Goal: Task Accomplishment & Management: Use online tool/utility

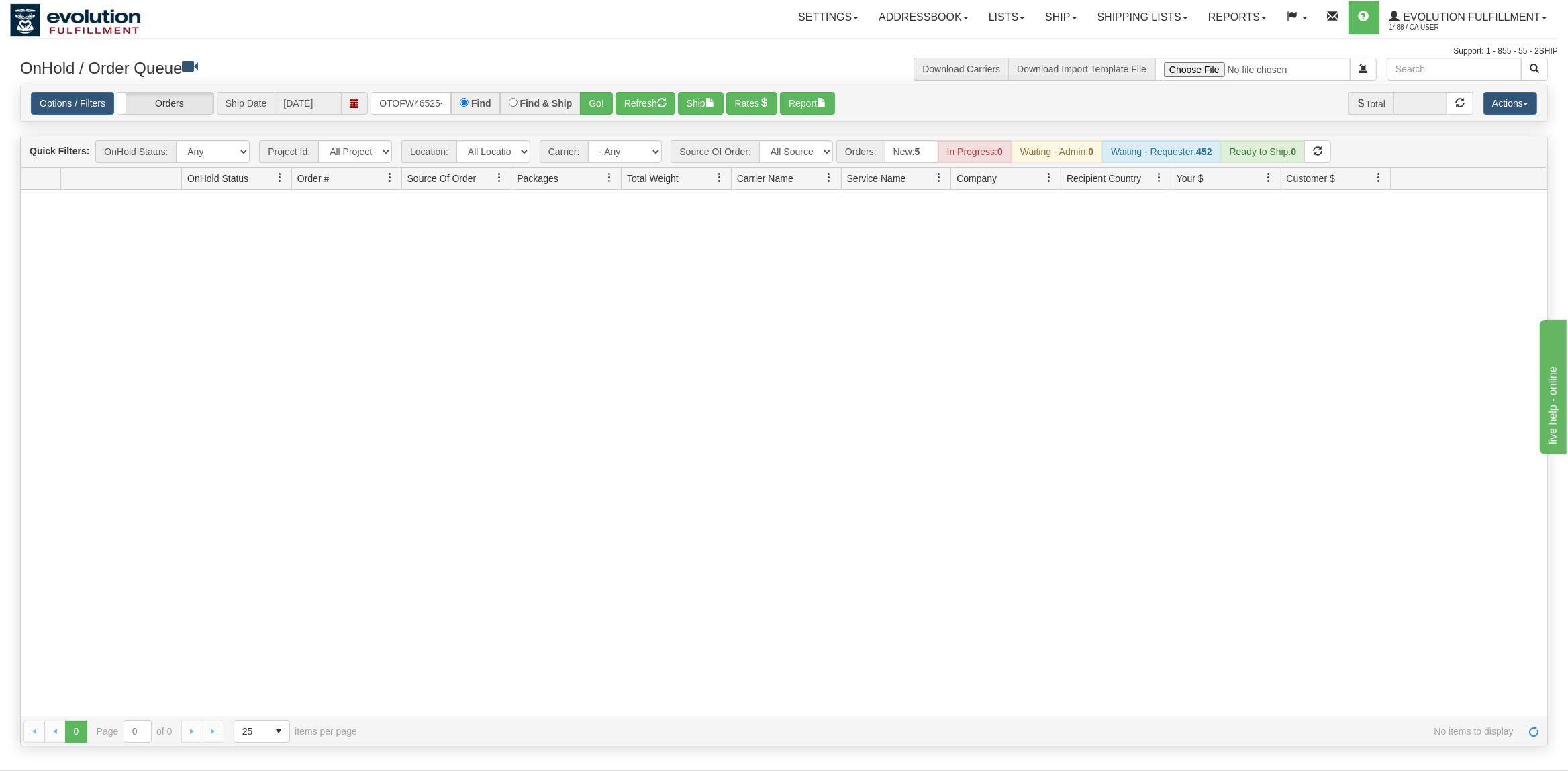
drag, startPoint x: 443, startPoint y: 103, endPoint x: 358, endPoint y: 104, distance: 85.0
click at [370, 104] on input "OTOFW46525-1" at bounding box center [411, 103] width 81 height 23
type input "OEMU0030217001"
click at [608, 94] on button "Go!" at bounding box center [596, 103] width 33 height 23
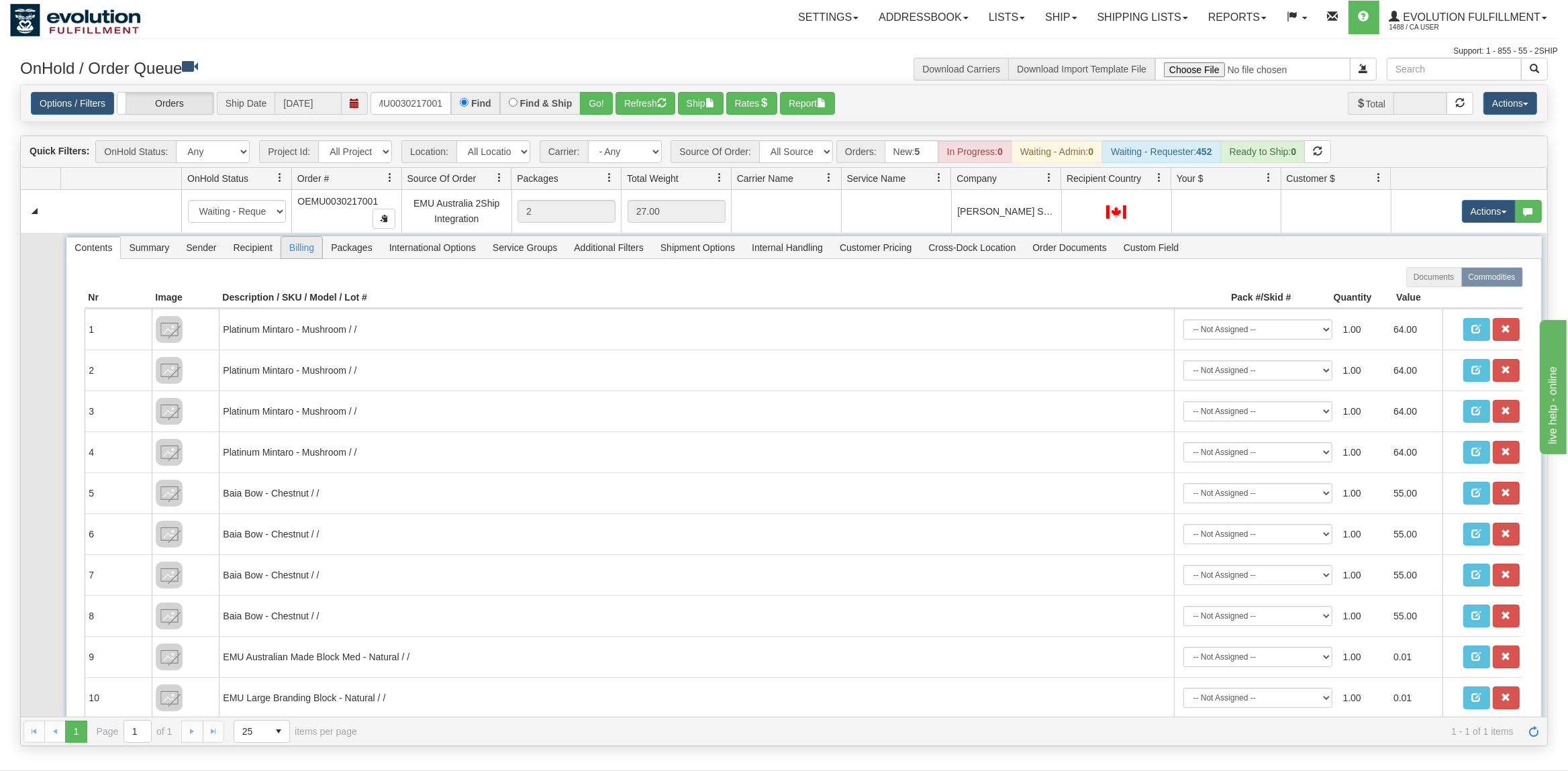
click at [298, 245] on span "Billing" at bounding box center [302, 247] width 41 height 22
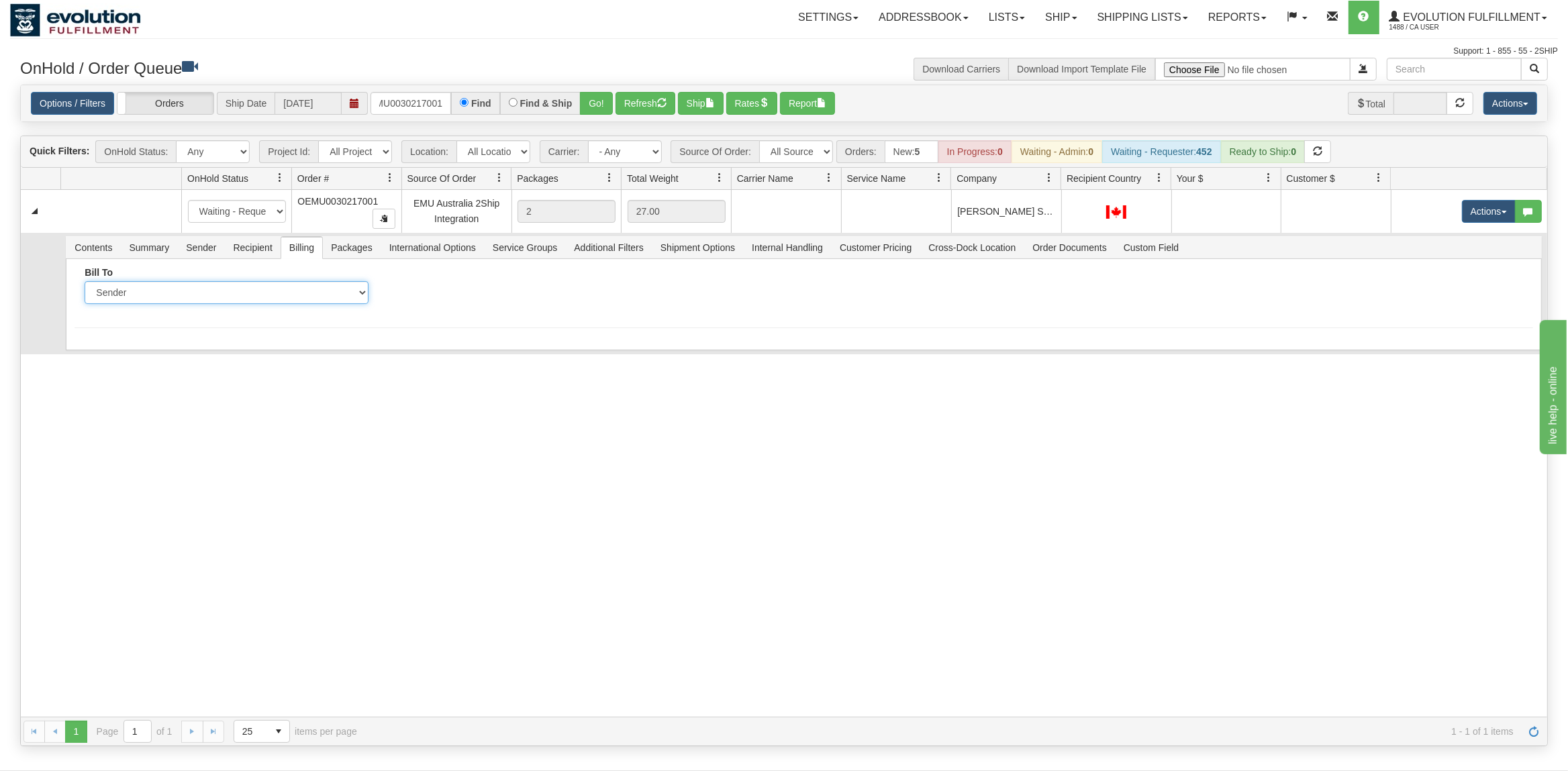
select select "2"
click option "Recipient" at bounding box center [0, 0] width 0 height 0
click at [479, 298] on input "Account" at bounding box center [530, 292] width 284 height 23
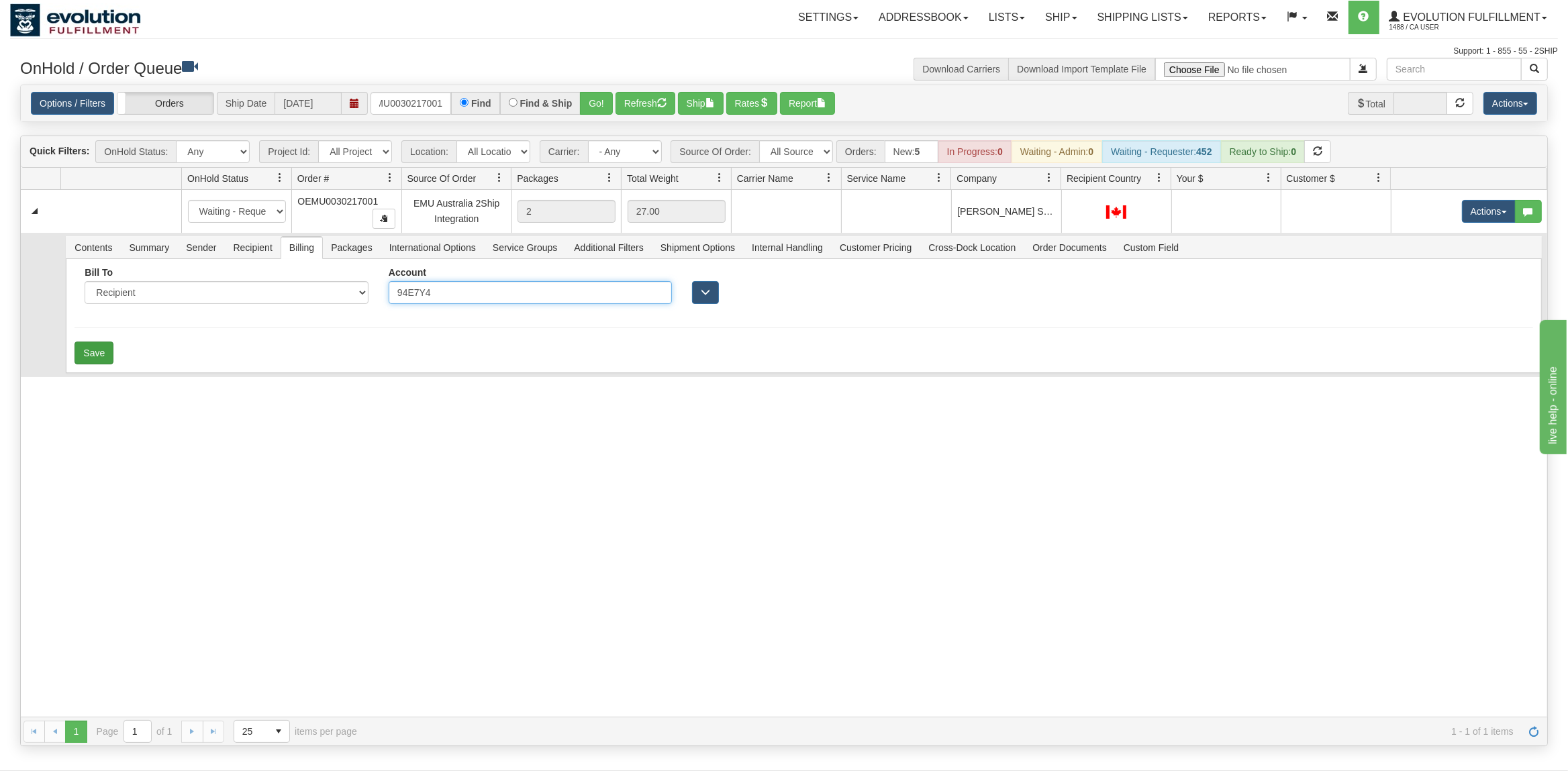
type input "94E7Y4"
click at [105, 347] on button "Save" at bounding box center [94, 353] width 39 height 23
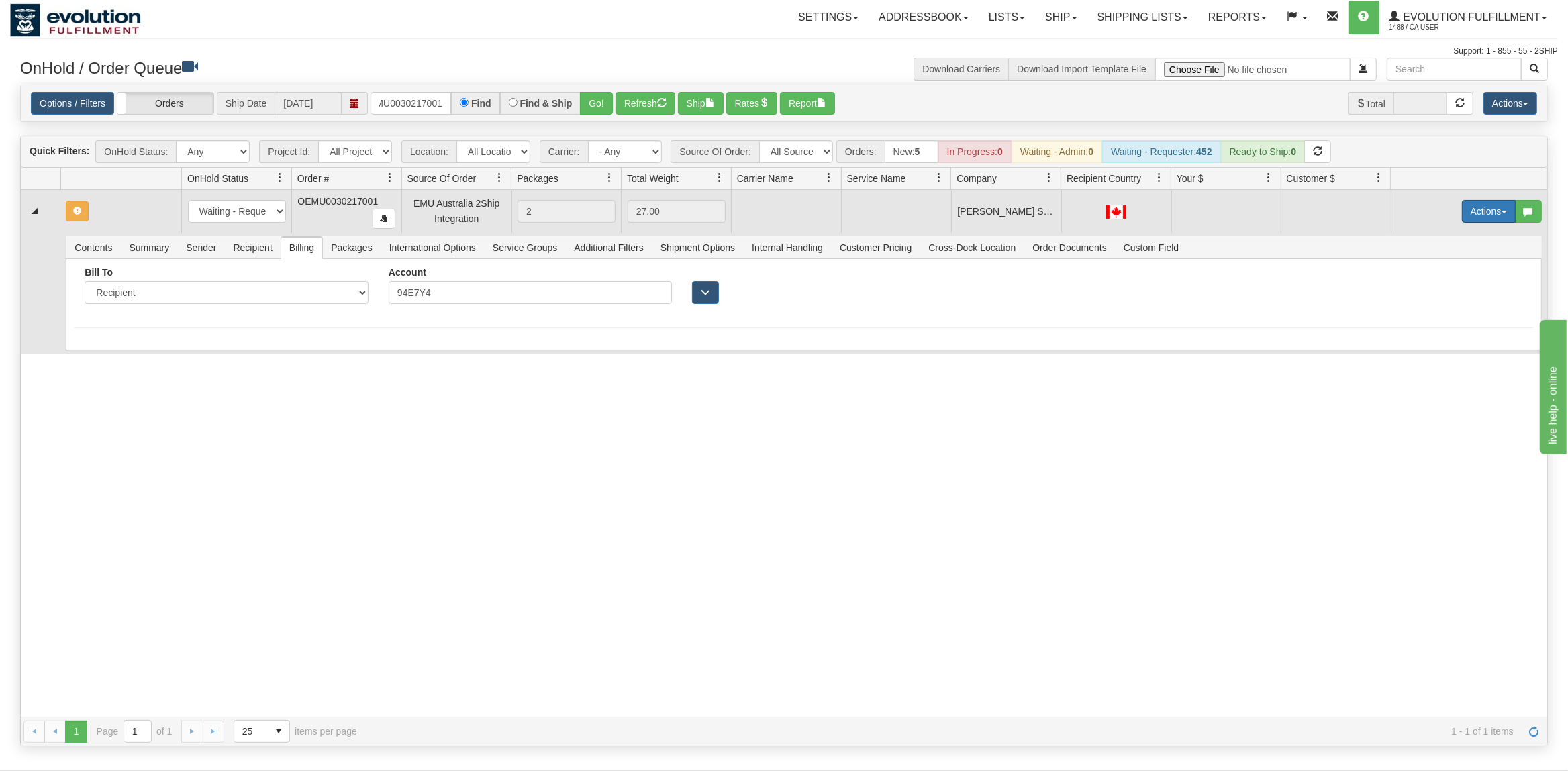
click at [1483, 212] on button "Actions" at bounding box center [1488, 211] width 53 height 23
click at [1449, 267] on link "Rate All Services" at bounding box center [1461, 272] width 108 height 17
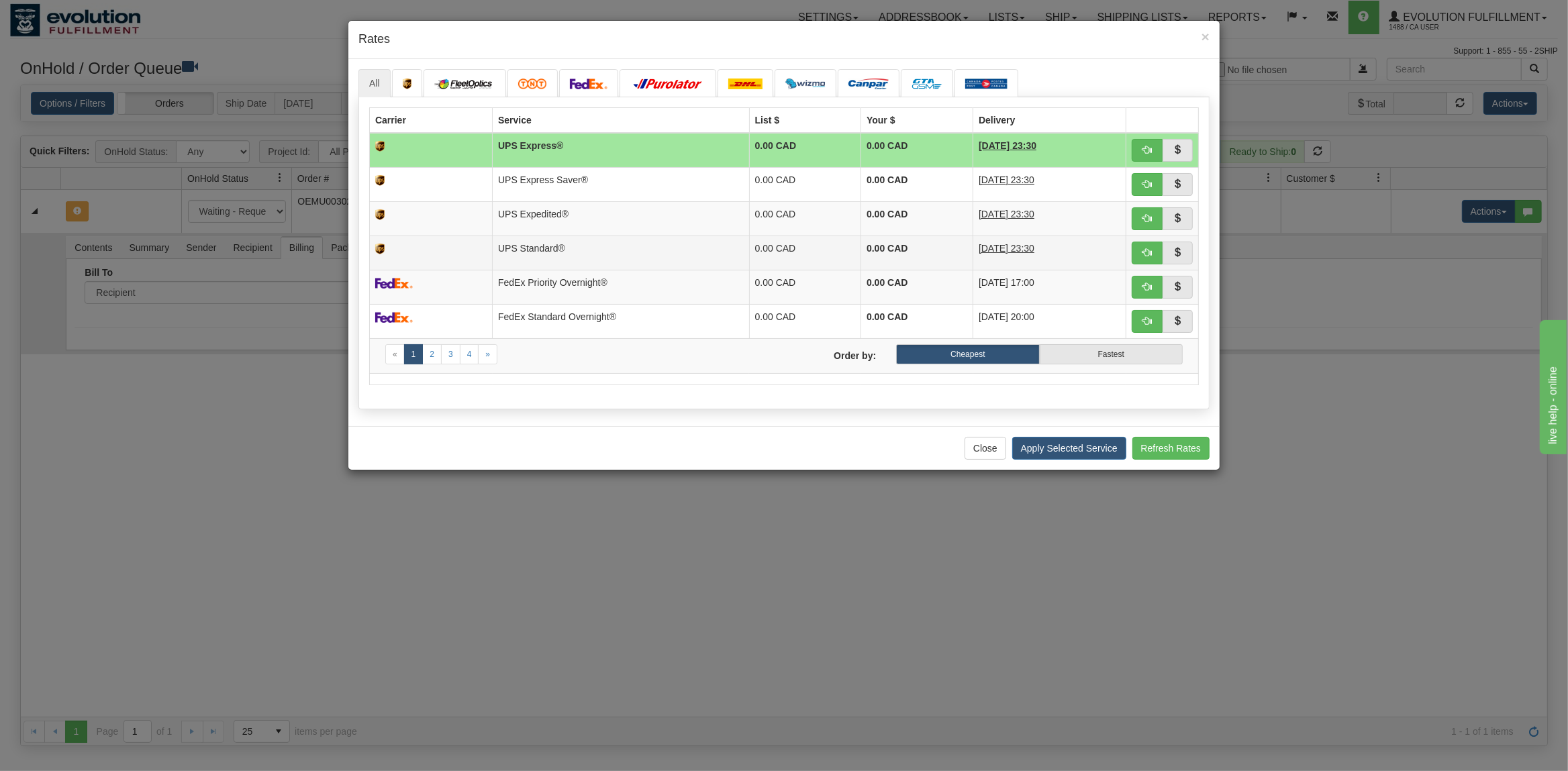
click at [650, 249] on td "UPS Standard®" at bounding box center [621, 252] width 257 height 34
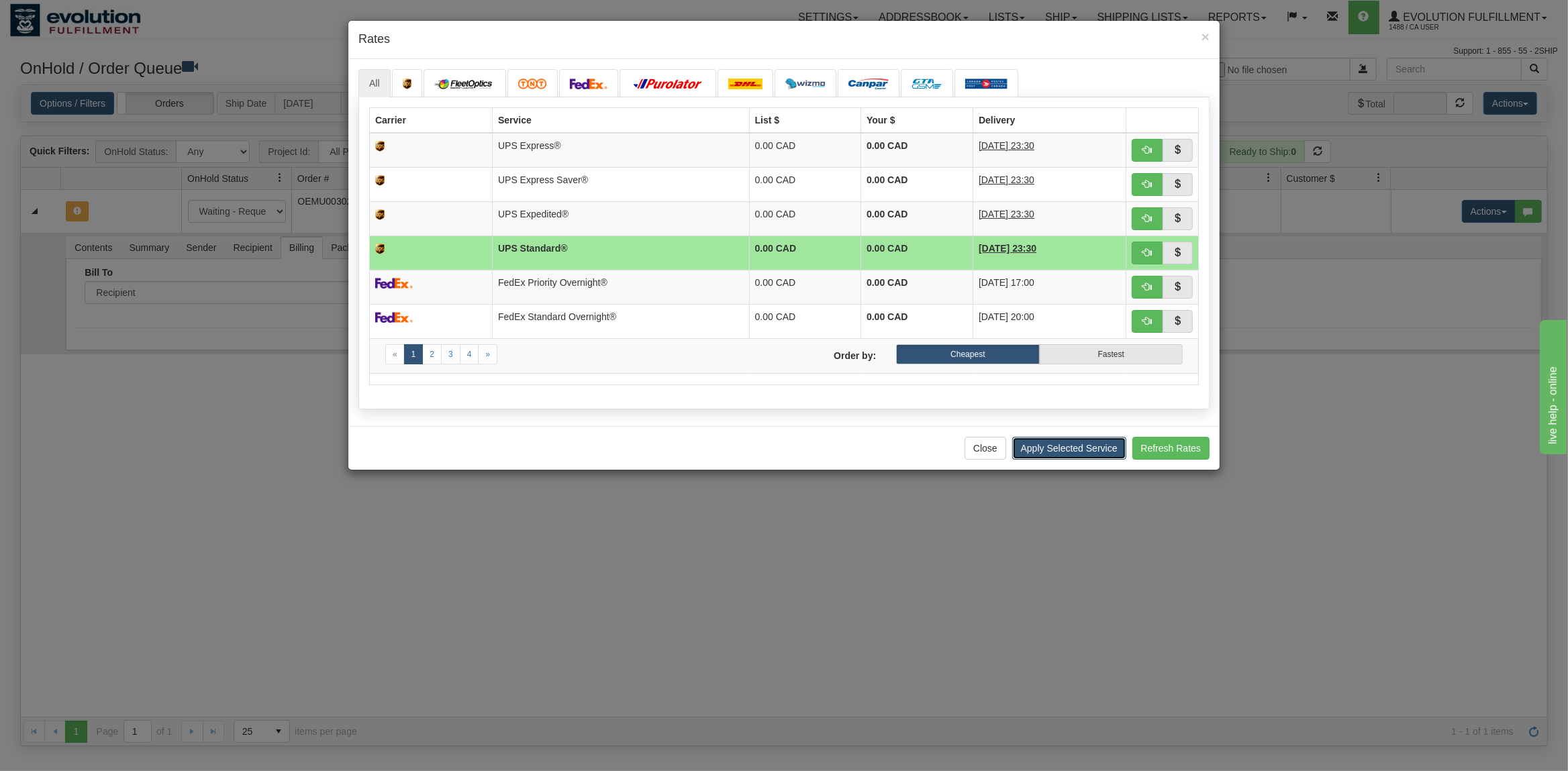
click at [1074, 449] on button "Apply Selected Service" at bounding box center [1069, 448] width 114 height 23
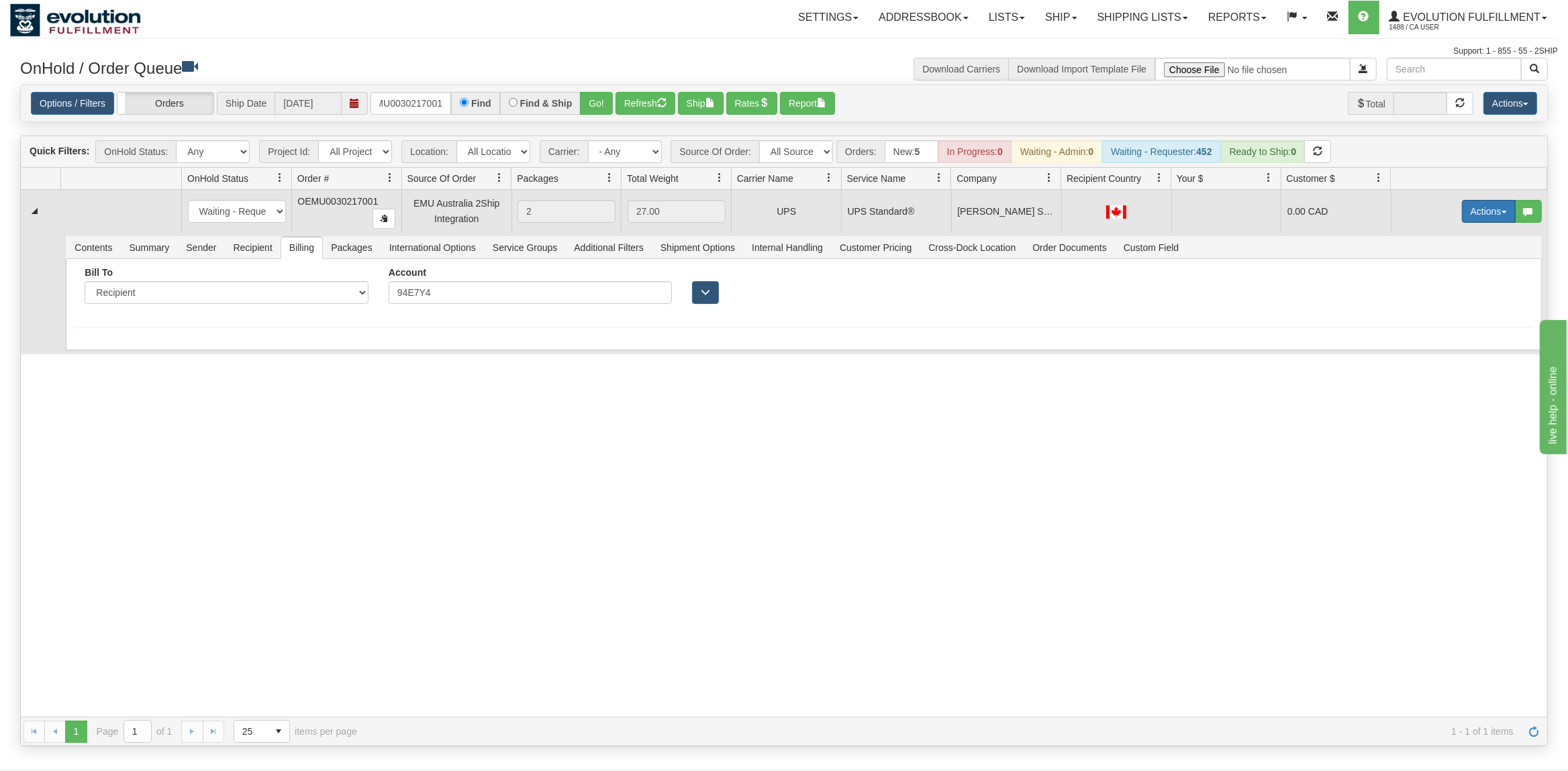
click at [1491, 208] on button "Actions" at bounding box center [1488, 211] width 53 height 23
click at [1439, 288] on span "Ship" at bounding box center [1435, 289] width 28 height 10
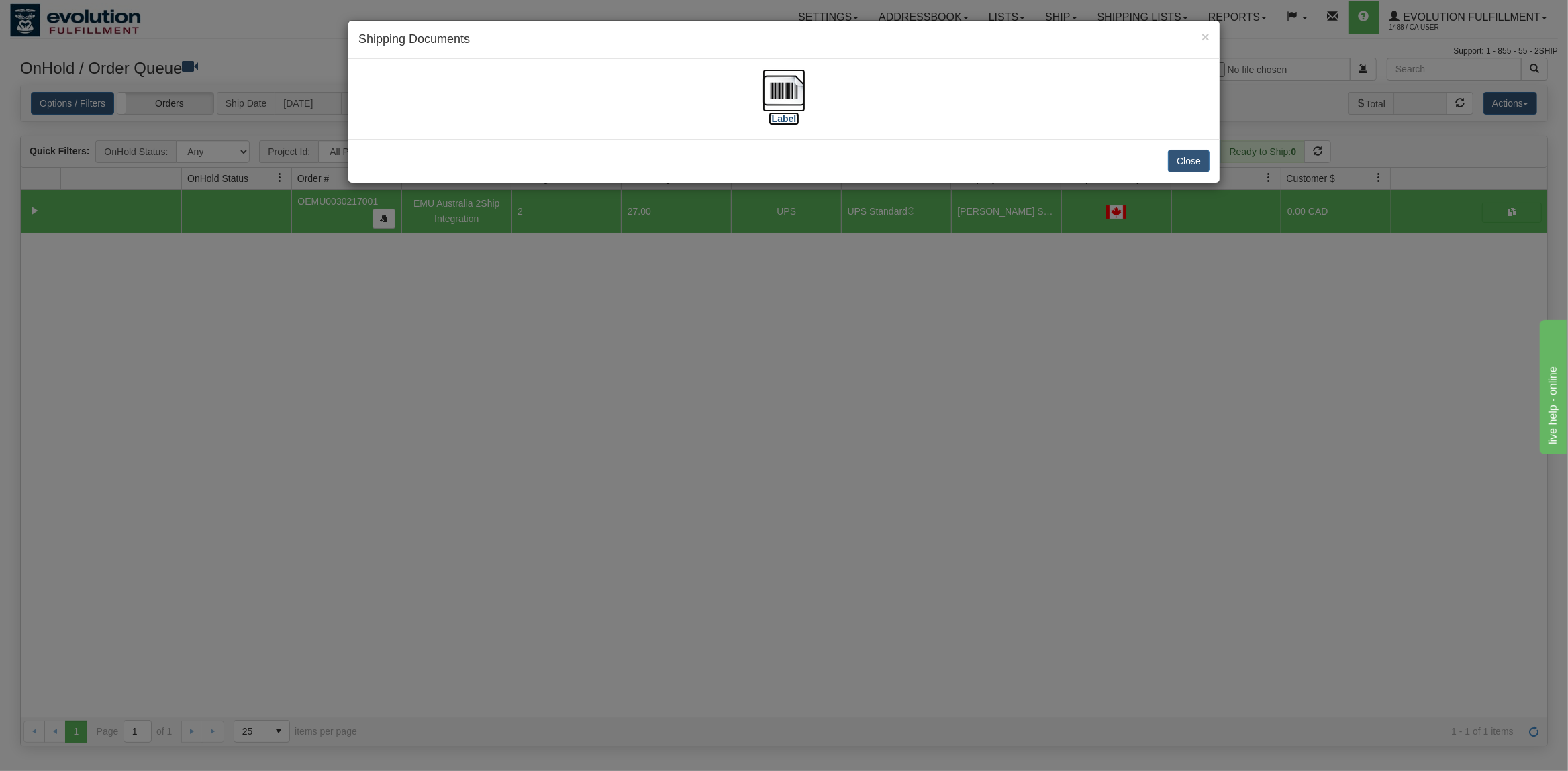
click at [801, 88] on img at bounding box center [784, 91] width 43 height 43
click at [1188, 174] on div "Close" at bounding box center [784, 160] width 871 height 44
click at [1188, 165] on button "Close" at bounding box center [1189, 160] width 42 height 23
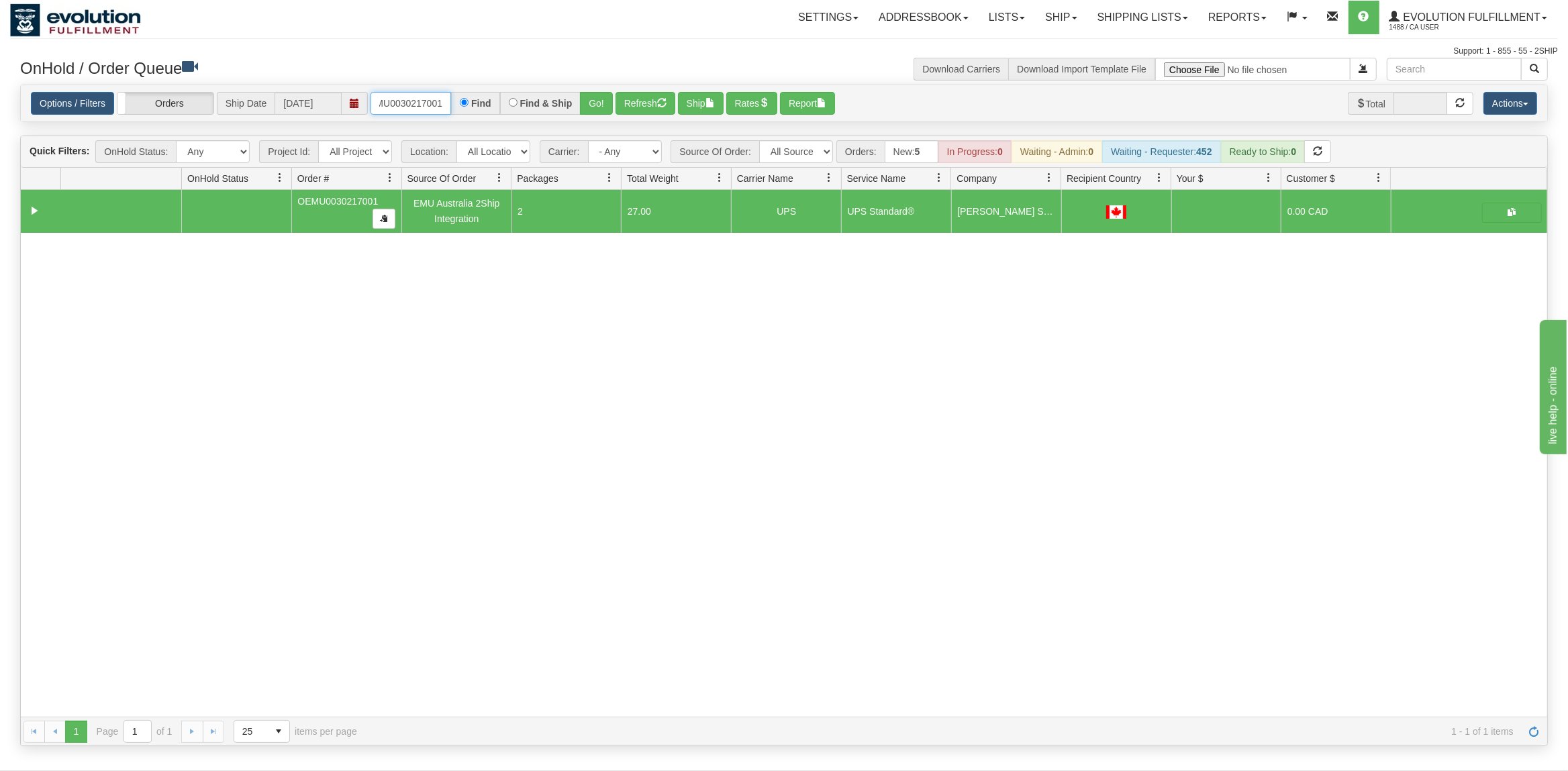
click at [426, 94] on input "OEMU0030217001" at bounding box center [411, 103] width 81 height 23
click at [427, 96] on input "OEMU0030217001" at bounding box center [411, 103] width 81 height 23
type input "OEMU0030449002"
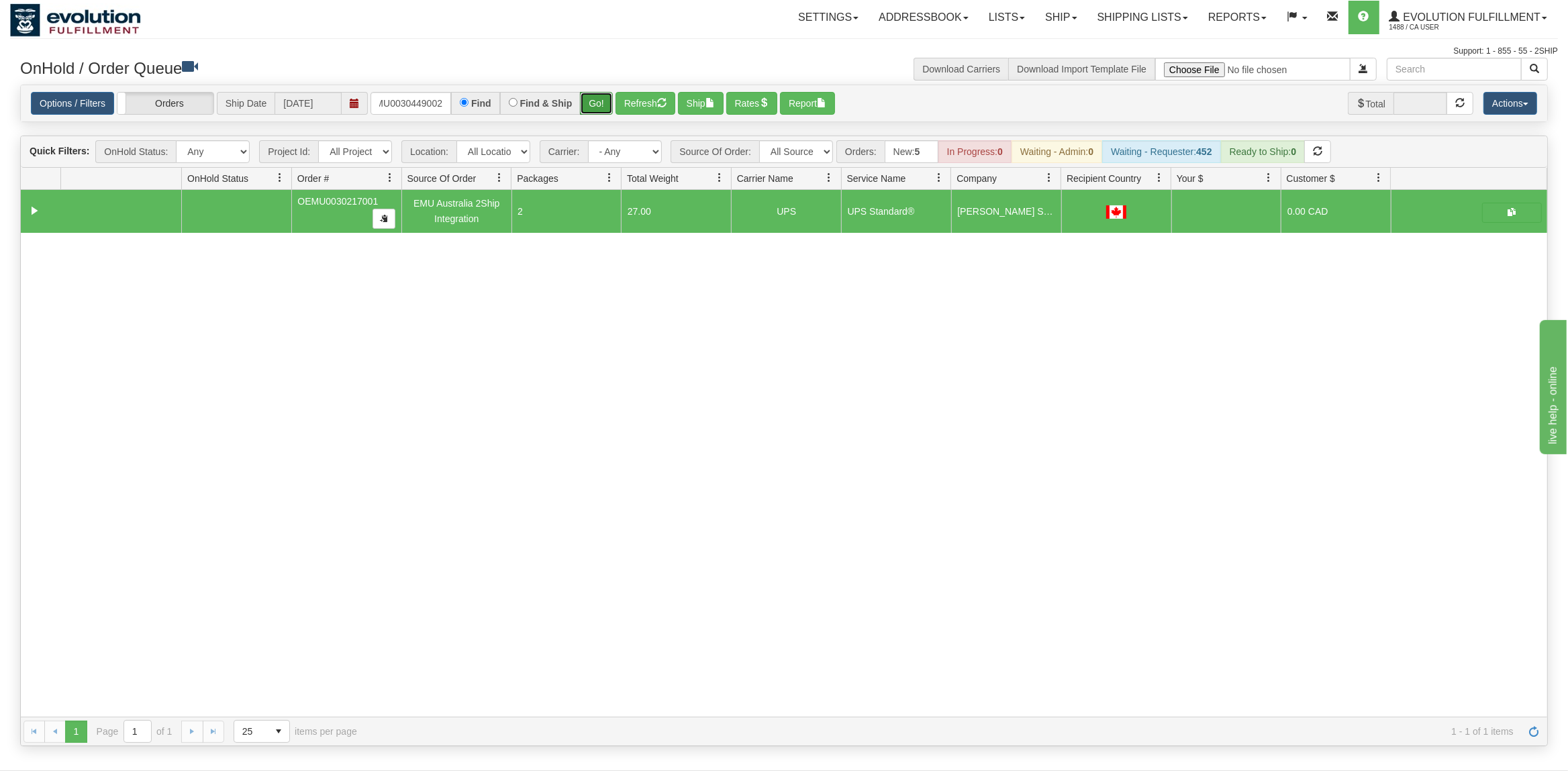
click at [610, 103] on button "Go!" at bounding box center [596, 103] width 33 height 23
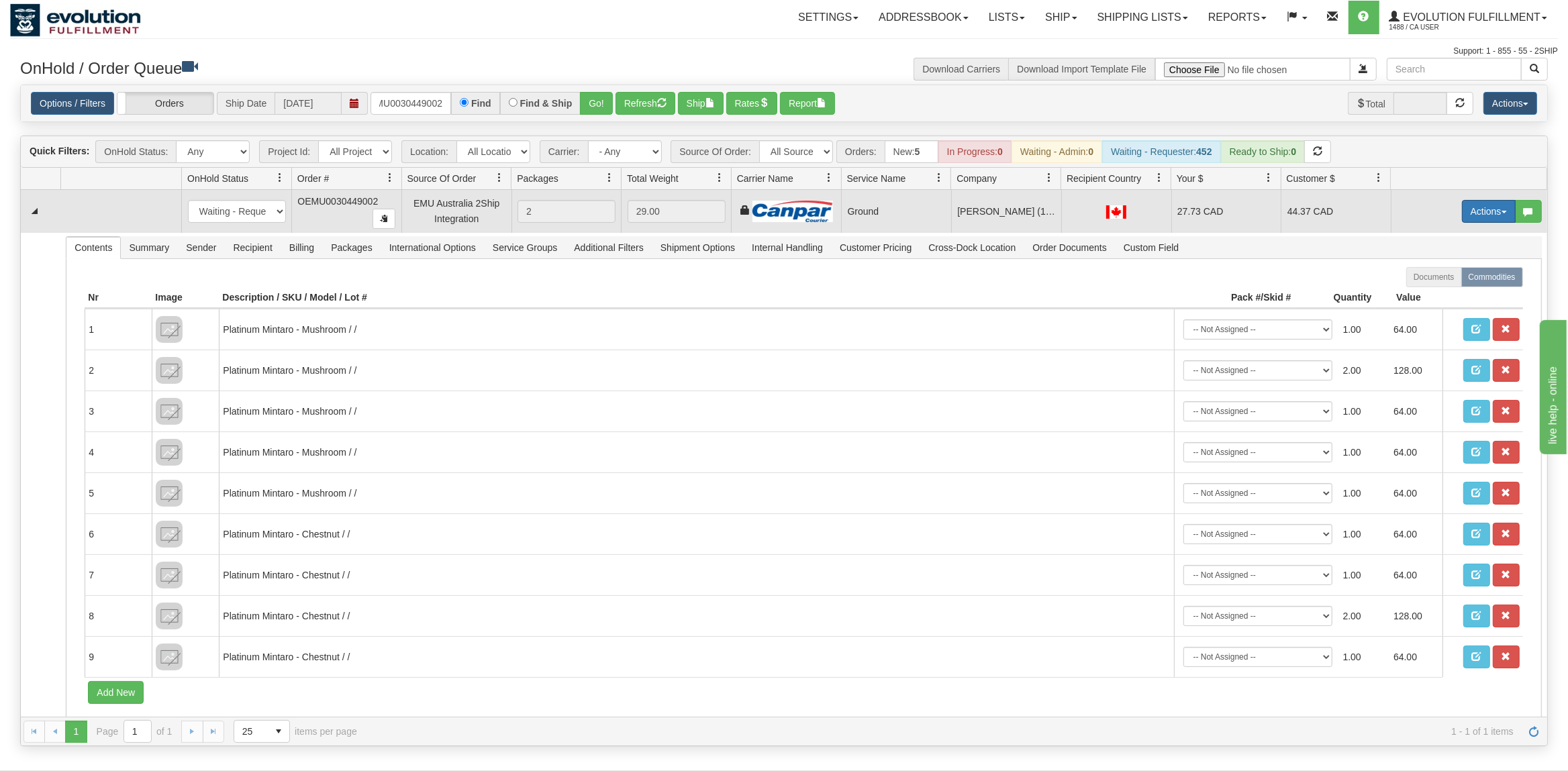
click at [1472, 208] on button "Actions" at bounding box center [1488, 211] width 53 height 23
click at [1430, 286] on span "Ship" at bounding box center [1435, 289] width 28 height 10
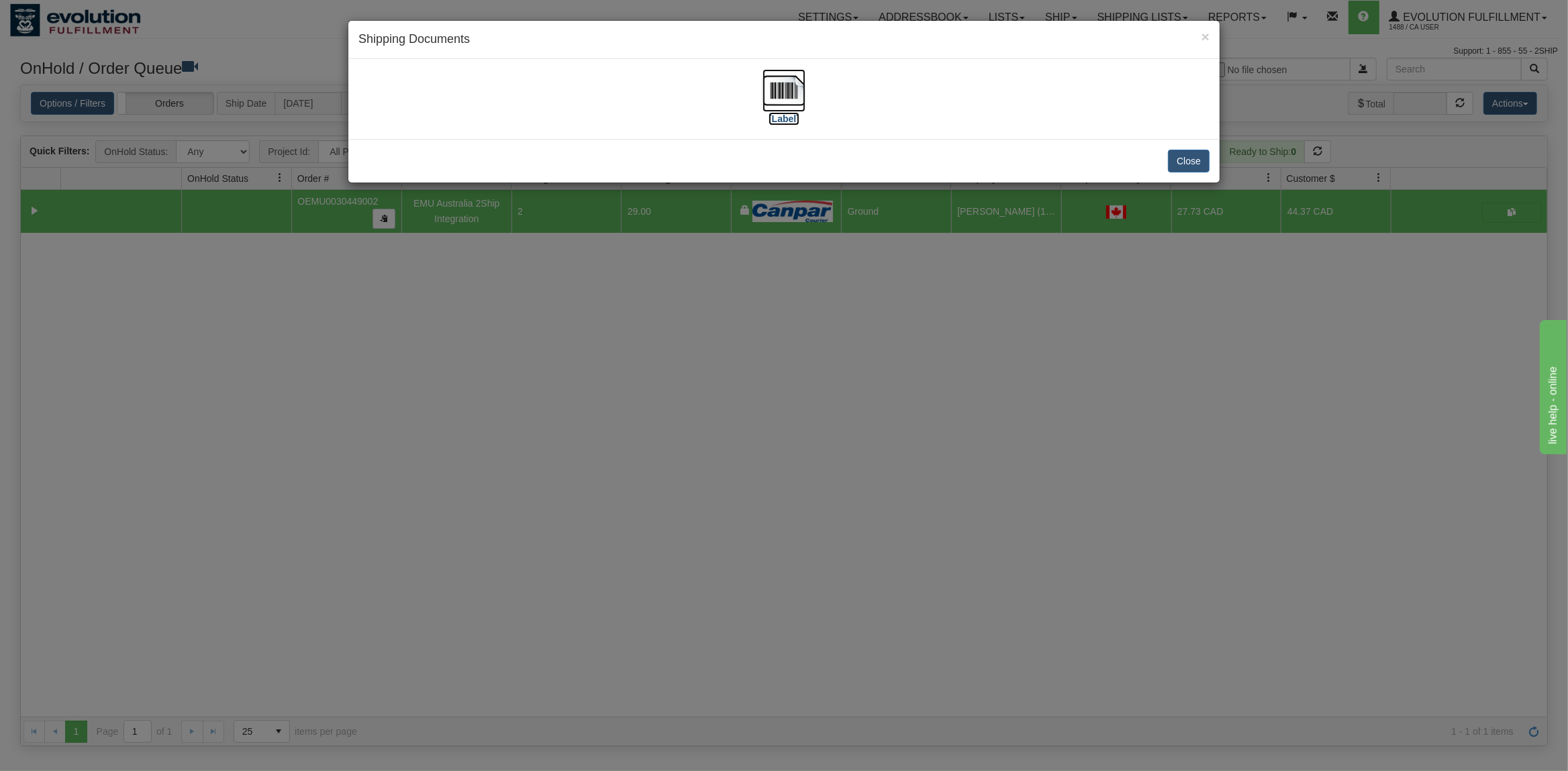
click at [785, 96] on img at bounding box center [784, 91] width 43 height 43
